Goal: Information Seeking & Learning: Understand process/instructions

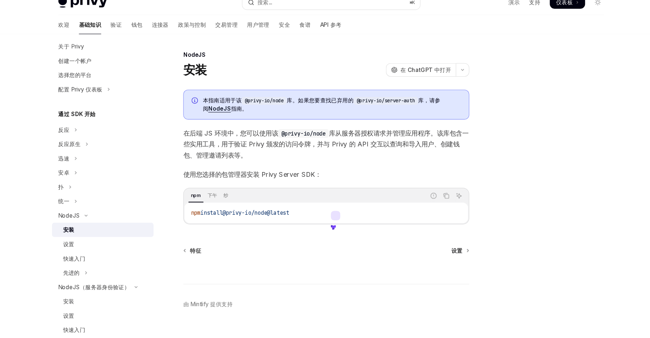
scroll to position [26, 0]
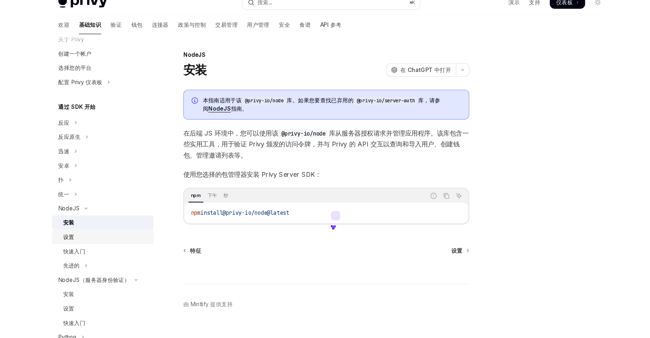
click at [116, 226] on div "设置" at bounding box center [120, 225] width 78 height 9
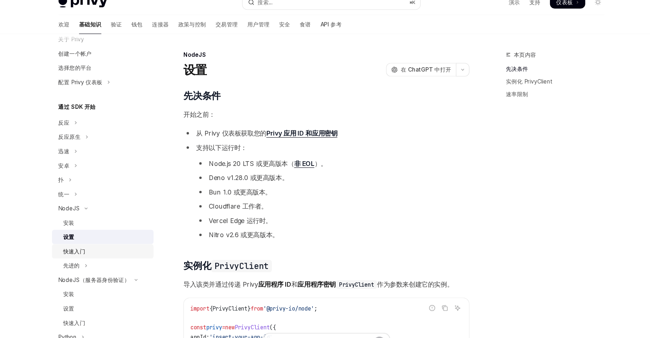
click at [116, 238] on div "快速入门" at bounding box center [120, 238] width 78 height 9
type textarea "*"
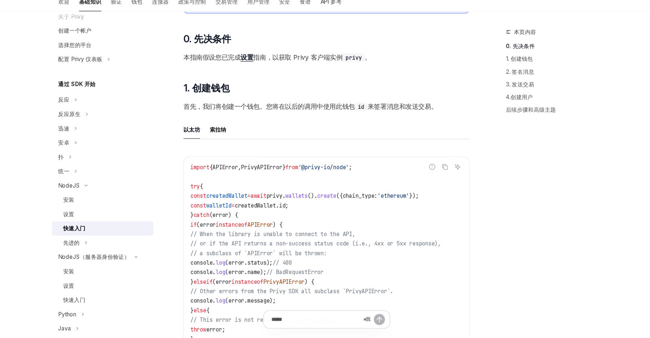
scroll to position [99, 0]
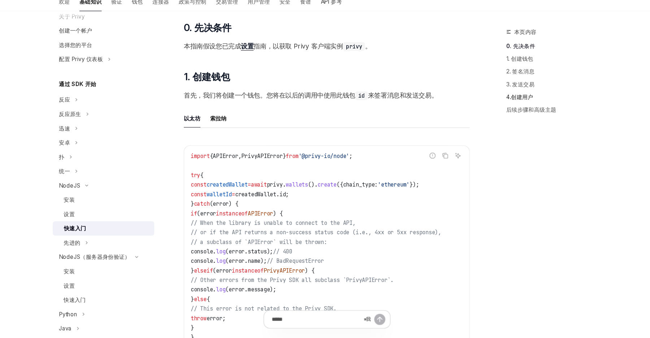
click at [504, 119] on font "4.创建用户" at bounding box center [496, 118] width 25 height 6
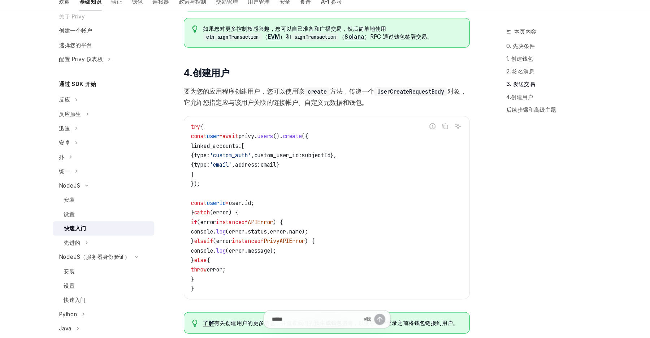
scroll to position [1165, 0]
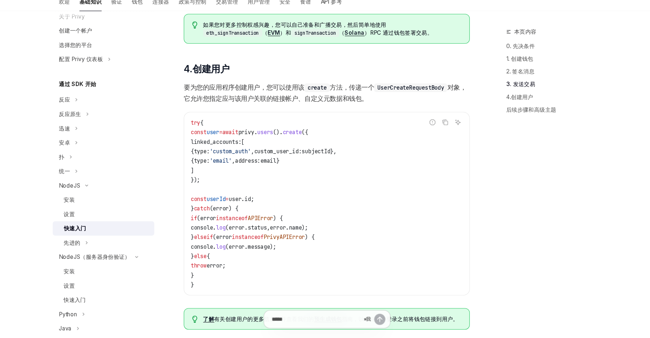
click at [293, 162] on code "try { const user = await privy . users (). create ({ linked_accounts: [ { type:…" at bounding box center [321, 216] width 248 height 156
click at [285, 165] on span "custom_user_id:" at bounding box center [275, 168] width 43 height 7
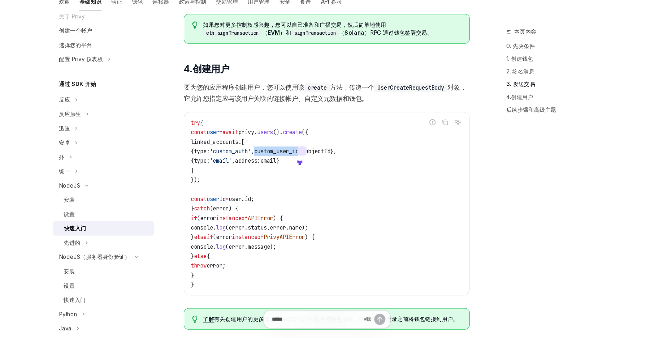
click at [285, 165] on span "custom_user_id:" at bounding box center [275, 168] width 43 height 7
drag, startPoint x: 203, startPoint y: 147, endPoint x: 224, endPoint y: 193, distance: 50.4
click at [224, 193] on code "try { const user = await privy . users (). create ({ linked_accounts: [ { type:…" at bounding box center [321, 216] width 248 height 156
copy code "const user = await privy . users (). create ({ linked_accounts: [ { type: 'cust…"
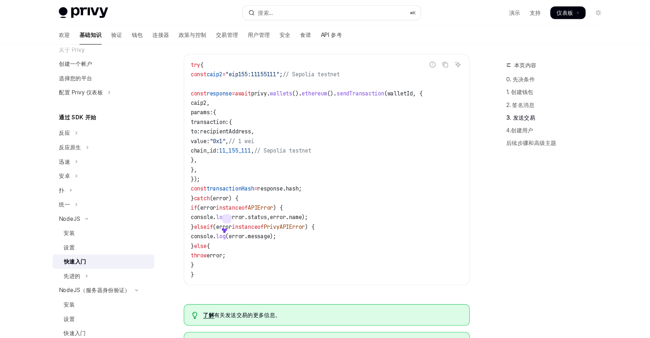
scroll to position [793, 0]
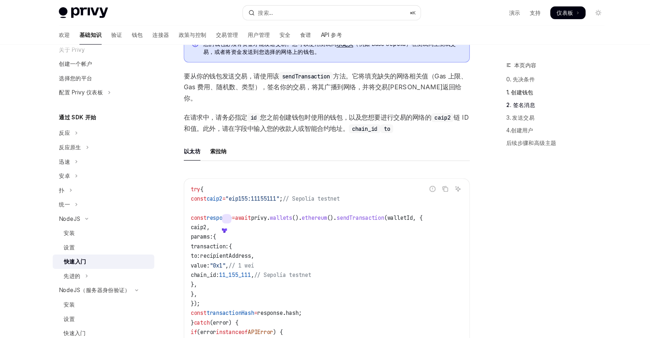
click at [500, 83] on font "1. 创建钱包" at bounding box center [496, 84] width 25 height 6
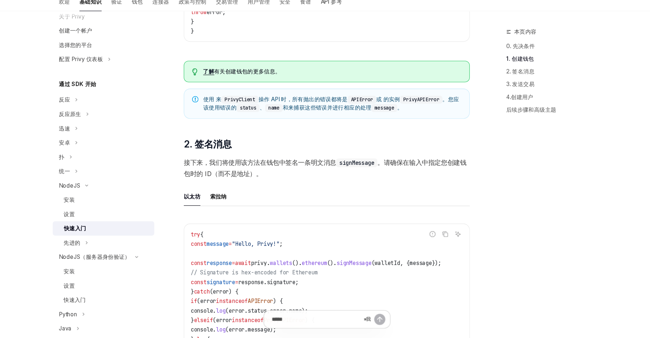
scroll to position [438, 0]
